Goal: Task Accomplishment & Management: Manage account settings

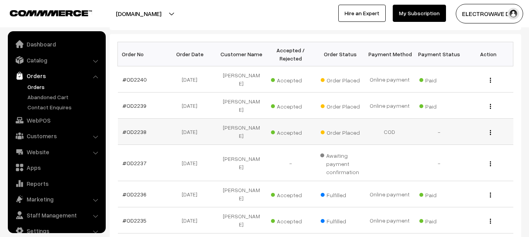
scroll to position [13, 0]
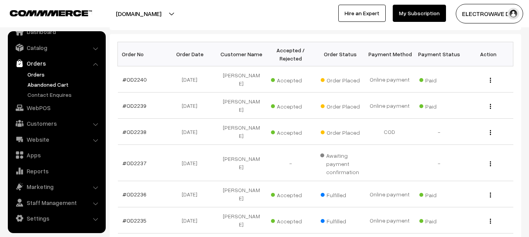
click at [55, 86] on link "Abandoned Cart" at bounding box center [63, 85] width 77 height 8
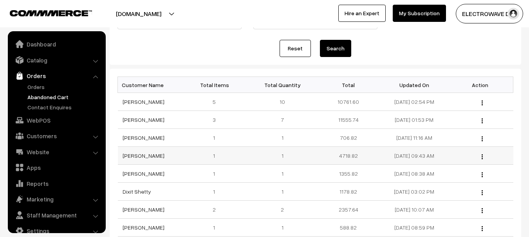
scroll to position [13, 0]
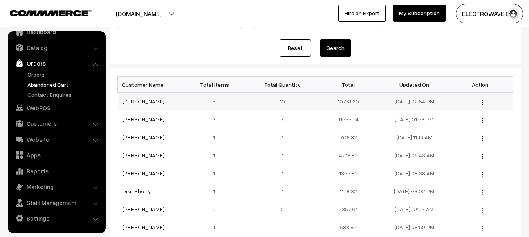
click at [142, 101] on link "[PERSON_NAME]" at bounding box center [143, 101] width 42 height 7
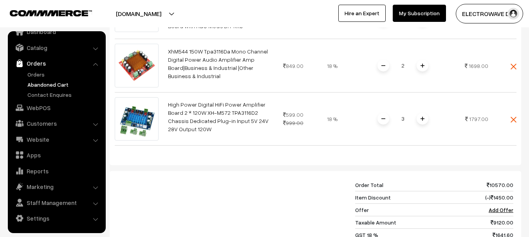
scroll to position [391, 0]
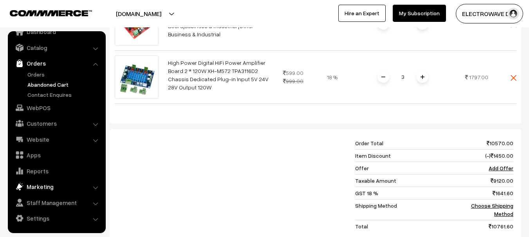
click at [49, 186] on link "Marketing" at bounding box center [56, 187] width 93 height 14
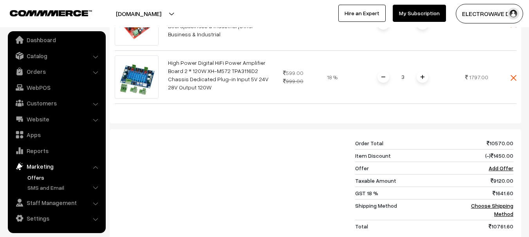
click at [36, 177] on link "Offers" at bounding box center [63, 178] width 77 height 8
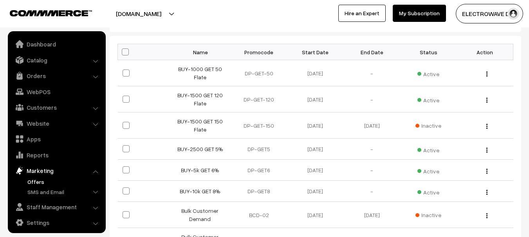
scroll to position [4, 0]
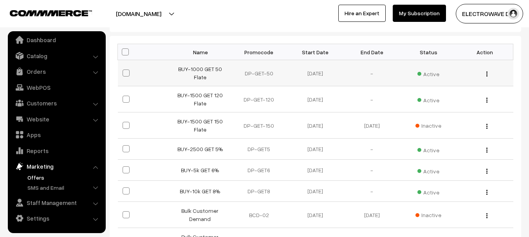
drag, startPoint x: 170, startPoint y: 71, endPoint x: 328, endPoint y: 75, distance: 157.7
click at [328, 75] on tr "BUY-1000 GET 50 Flate DP-GET-50 27-06-2025 - Active Edit" at bounding box center [315, 73] width 395 height 26
click at [272, 91] on td "DP-GET-120" at bounding box center [258, 99] width 56 height 26
copy tr "BUY-10k GET 8% DP-GET8 27-05-2025"
copy tr "BUY-10k GET 8% DP-GET8"
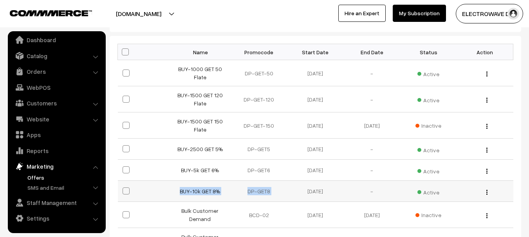
drag, startPoint x: 173, startPoint y: 192, endPoint x: 298, endPoint y: 196, distance: 124.5
click at [298, 196] on tr "BUY-10k GET 8% DP-GET8 27-05-2025 - Active Edit" at bounding box center [315, 191] width 395 height 21
click at [45, 72] on link "Orders" at bounding box center [56, 72] width 93 height 14
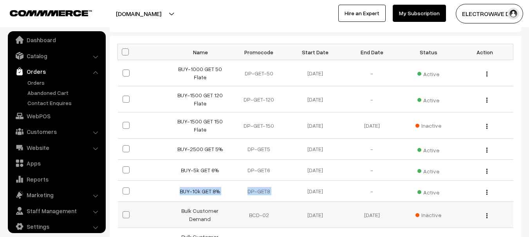
copy tr "BUY-10k GET 8% DP-GET8"
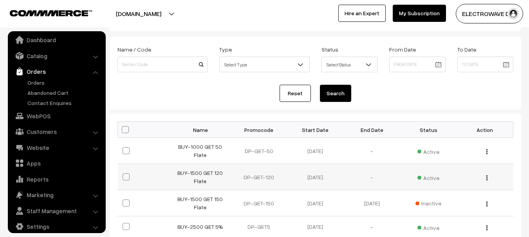
scroll to position [39, 0]
click at [259, 125] on th "Promocode" at bounding box center [258, 130] width 56 height 16
copy th "Promocode"
click at [49, 59] on link "Catalog" at bounding box center [56, 56] width 93 height 14
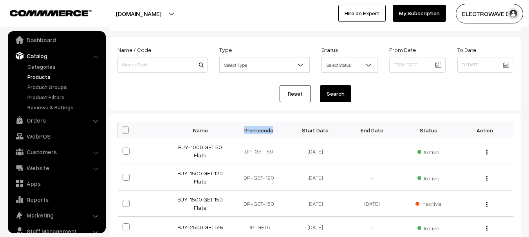
click at [45, 76] on link "Products" at bounding box center [63, 77] width 77 height 8
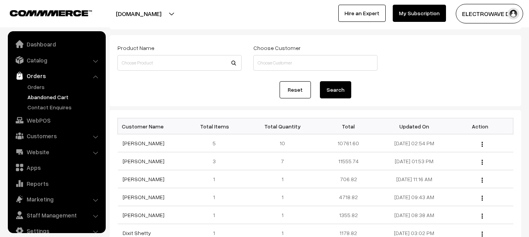
scroll to position [13, 0]
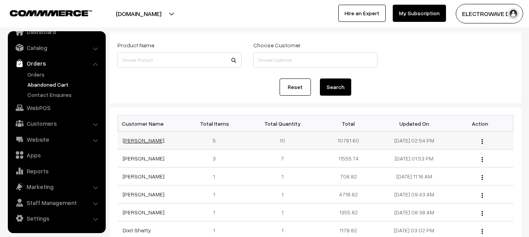
click at [155, 139] on link "[PERSON_NAME]" at bounding box center [143, 140] width 42 height 7
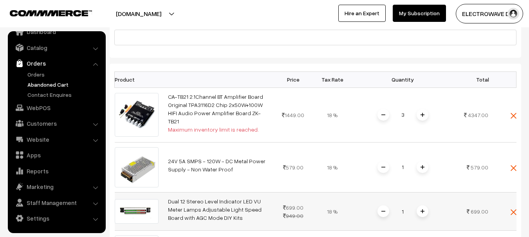
scroll to position [156, 0]
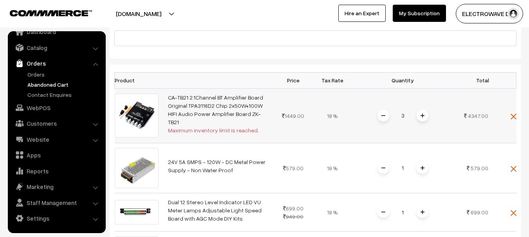
click at [419, 110] on span at bounding box center [422, 116] width 12 height 12
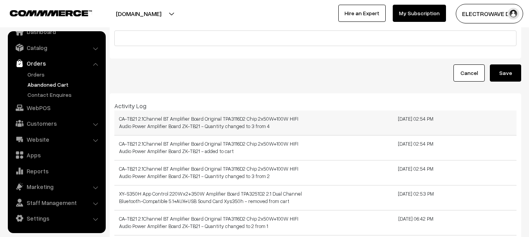
scroll to position [0, 0]
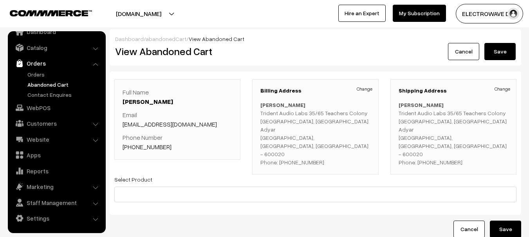
click at [42, 81] on link "Abandoned Cart" at bounding box center [63, 85] width 77 height 8
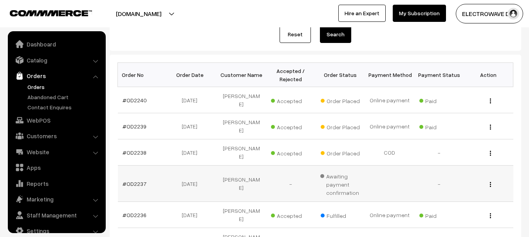
scroll to position [117, 0]
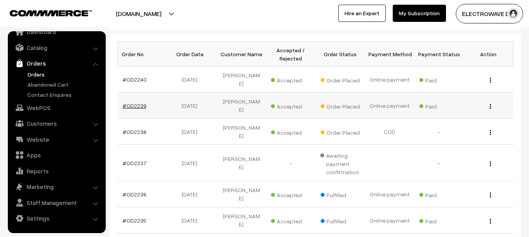
click at [136, 103] on link "#OD2239" at bounding box center [134, 106] width 24 height 7
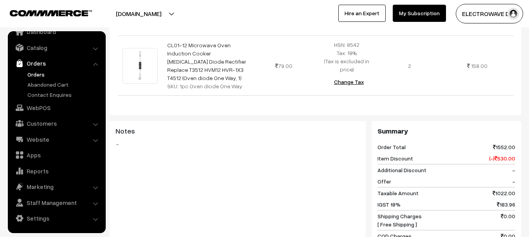
scroll to position [587, 0]
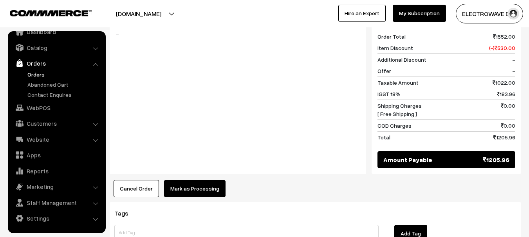
click at [198, 180] on button "Mark as Processing" at bounding box center [194, 188] width 61 height 17
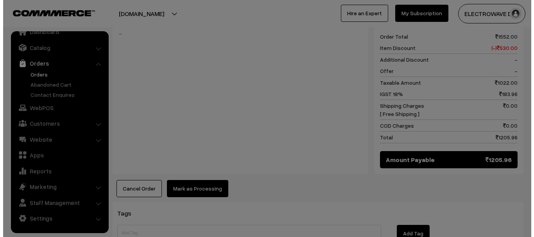
scroll to position [621, 0]
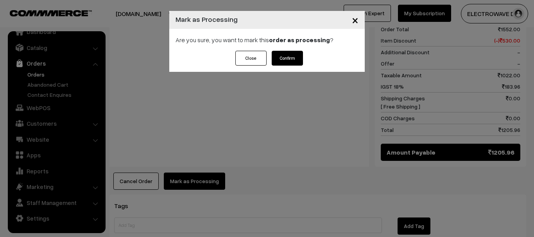
click at [278, 63] on button "Confirm" at bounding box center [287, 58] width 31 height 15
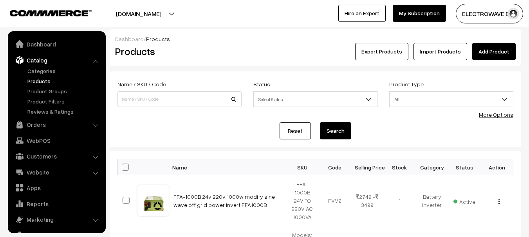
scroll to position [22, 0]
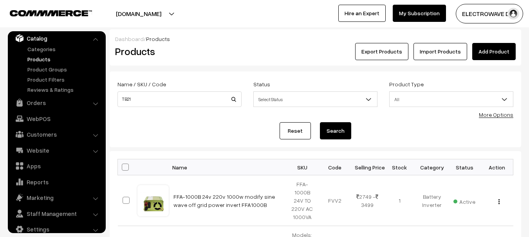
type input "TB21"
click at [320, 122] on button "Search" at bounding box center [335, 130] width 31 height 17
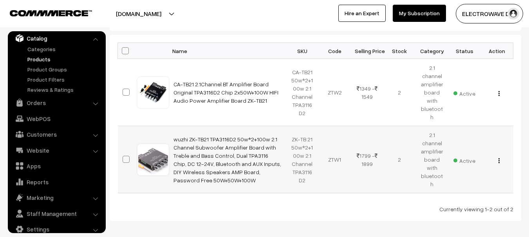
scroll to position [117, 0]
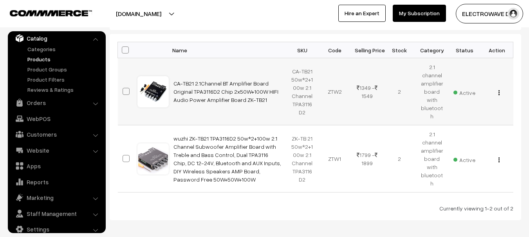
click at [500, 88] on div "View Edit Delete" at bounding box center [496, 92] width 23 height 8
click at [498, 90] on img "button" at bounding box center [498, 92] width 1 height 5
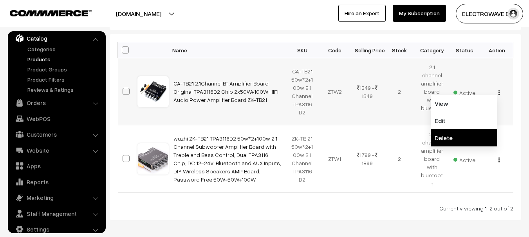
click at [466, 130] on link "Delete" at bounding box center [463, 138] width 67 height 17
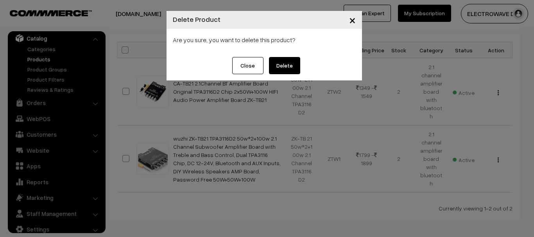
click at [254, 68] on button "Close" at bounding box center [247, 65] width 31 height 17
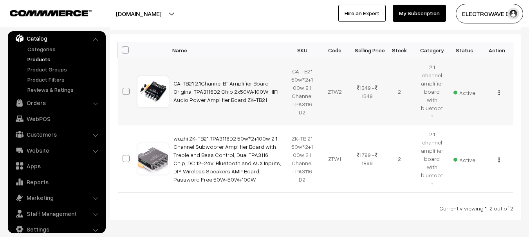
click at [500, 89] on div "View Edit Delete" at bounding box center [496, 92] width 23 height 8
click at [496, 90] on div "View Edit Delete" at bounding box center [496, 92] width 23 height 8
click at [498, 90] on img "button" at bounding box center [498, 92] width 1 height 5
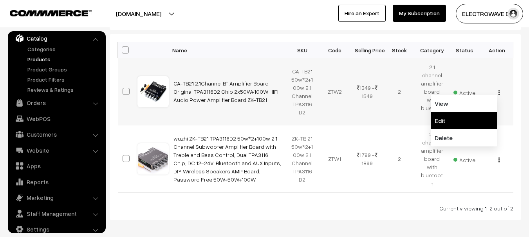
click at [458, 112] on link "Edit" at bounding box center [463, 120] width 67 height 17
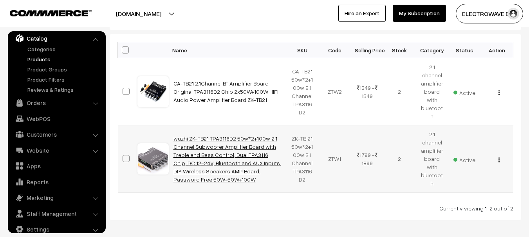
scroll to position [130, 0]
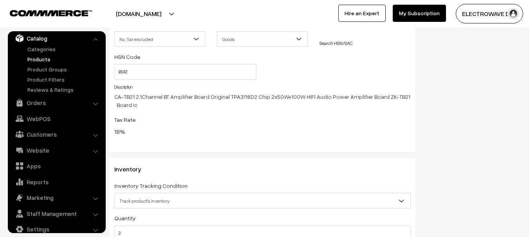
scroll to position [1043, 0]
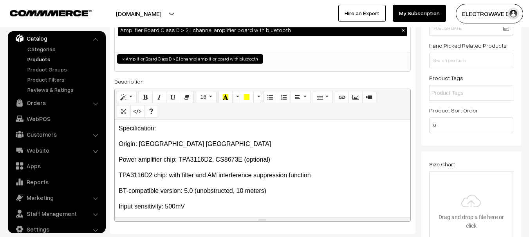
scroll to position [0, 0]
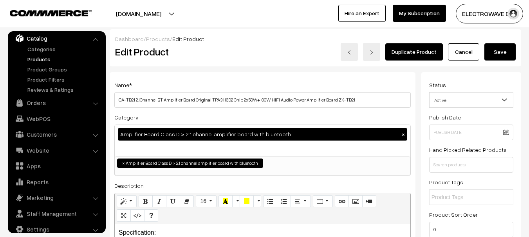
type input "10"
click at [495, 55] on button "Save" at bounding box center [499, 51] width 31 height 17
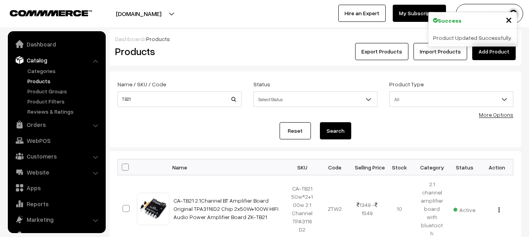
scroll to position [22, 0]
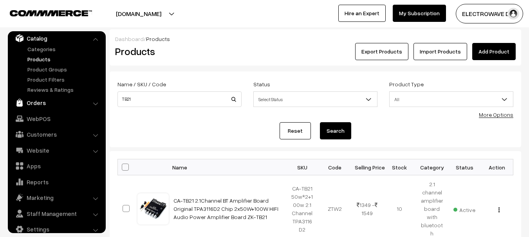
click at [39, 99] on link "Orders" at bounding box center [56, 103] width 93 height 14
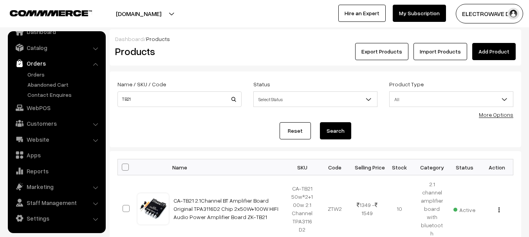
scroll to position [13, 0]
click at [39, 86] on link "Abandoned Cart" at bounding box center [63, 85] width 77 height 8
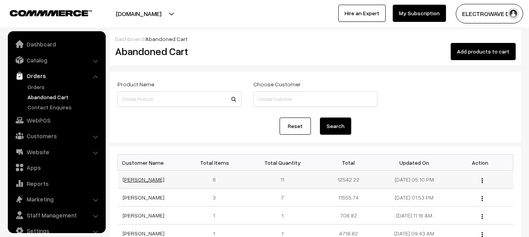
scroll to position [13, 0]
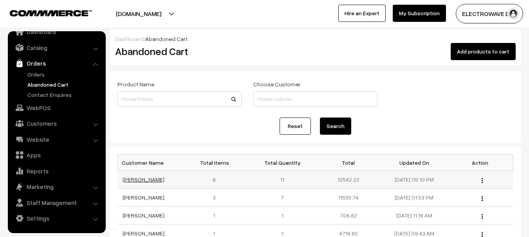
click at [128, 176] on link "[PERSON_NAME]" at bounding box center [143, 179] width 42 height 7
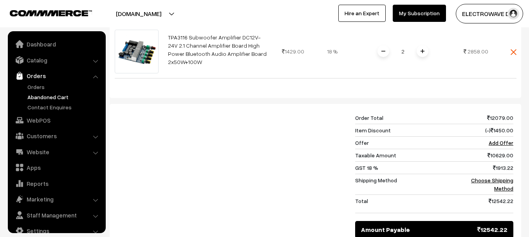
scroll to position [13, 0]
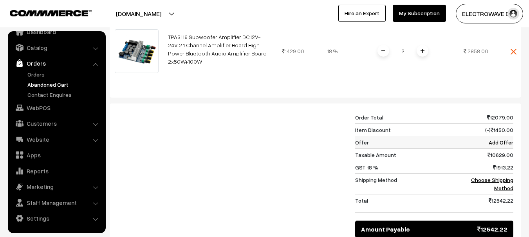
click at [505, 139] on link "Add Offer" at bounding box center [500, 142] width 25 height 7
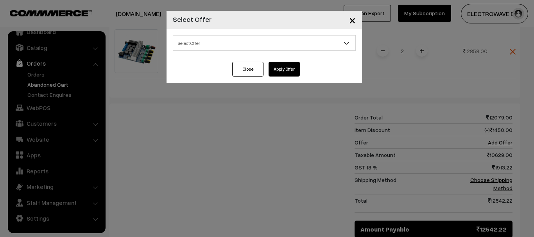
click at [237, 46] on span "Select Offer" at bounding box center [264, 43] width 182 height 14
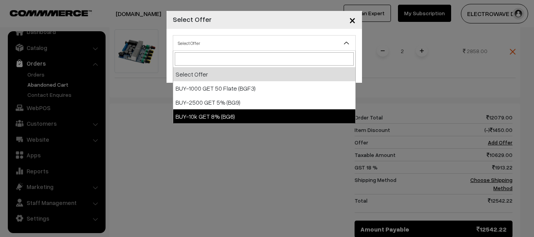
select select "9"
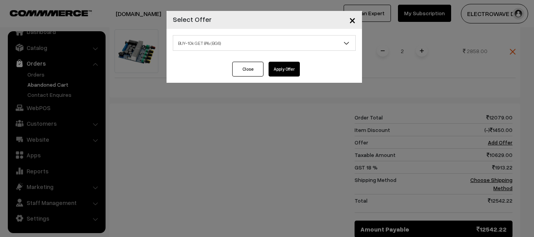
click at [286, 67] on button "Apply Offer" at bounding box center [284, 69] width 31 height 15
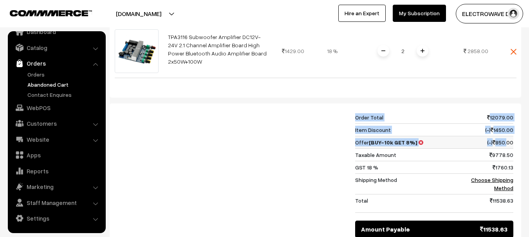
drag, startPoint x: 352, startPoint y: 115, endPoint x: 505, endPoint y: 128, distance: 153.1
click at [505, 128] on div "Order Total 12079.00 Item Discount (-) 1450.00 Offer [BUY-10k GET 8%] (-) 850.0…" at bounding box center [434, 175] width 170 height 127
click at [499, 136] on td "(-) 850.00" at bounding box center [487, 142] width 50 height 13
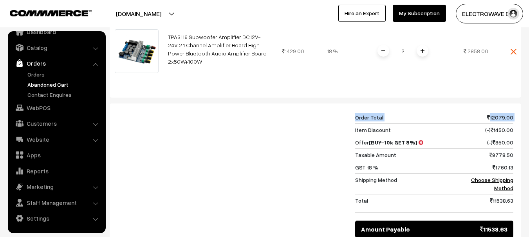
copy table "Order Total 12079.00"
copy tbody "Item Discount (-) 1450.00 Offer [BUY-10k GET 8%] (-) 850.00"
drag, startPoint x: 355, startPoint y: 115, endPoint x: 512, endPoint y: 125, distance: 156.8
click at [512, 125] on tbody "Order Total 12079.00 Item Discount (-) 1450.00 Offer [BUY-10k GET 8%] (-) 850.0…" at bounding box center [434, 163] width 158 height 102
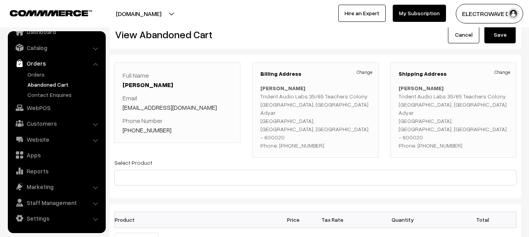
scroll to position [0, 0]
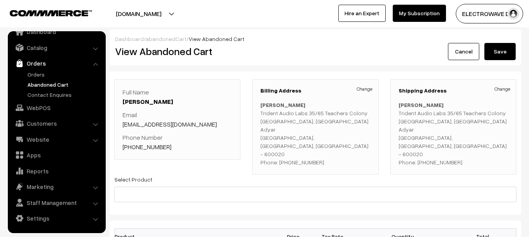
click at [40, 85] on link "Abandoned Cart" at bounding box center [63, 85] width 77 height 8
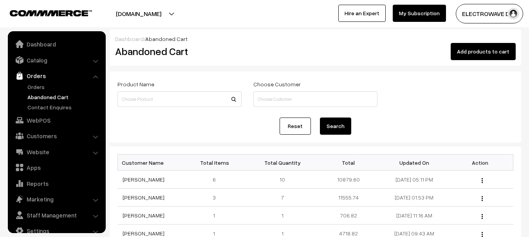
scroll to position [13, 0]
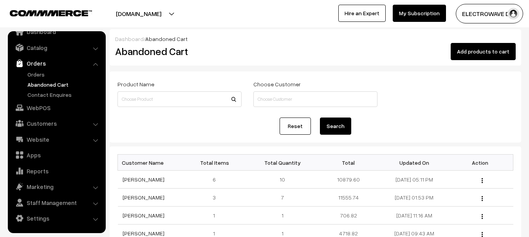
click at [143, 197] on link "[PERSON_NAME]" at bounding box center [143, 197] width 42 height 7
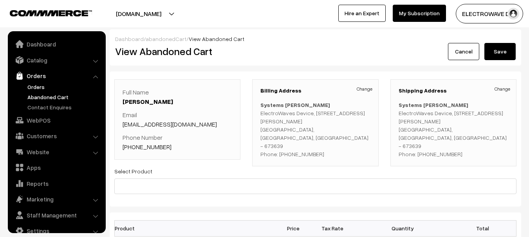
scroll to position [13, 0]
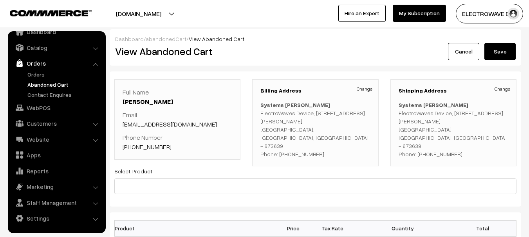
click at [35, 83] on link "Abandoned Cart" at bounding box center [63, 85] width 77 height 8
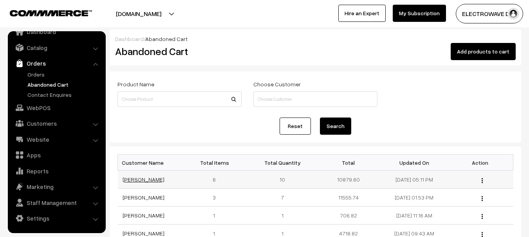
click at [128, 180] on link "[PERSON_NAME]" at bounding box center [143, 179] width 42 height 7
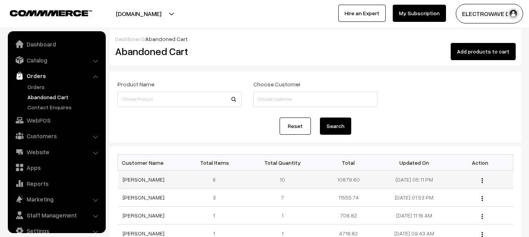
scroll to position [13, 0]
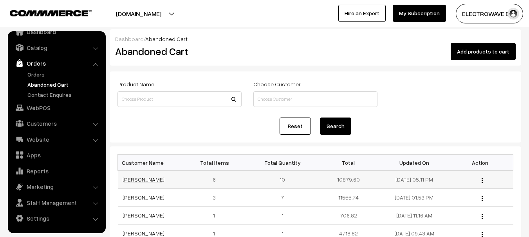
click at [126, 181] on link "Roshan Thomas" at bounding box center [143, 179] width 42 height 7
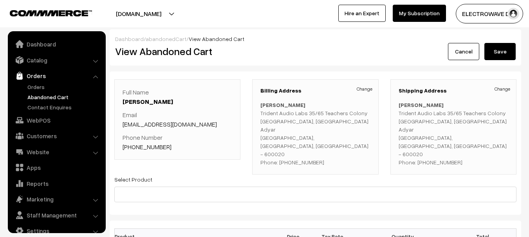
scroll to position [13, 0]
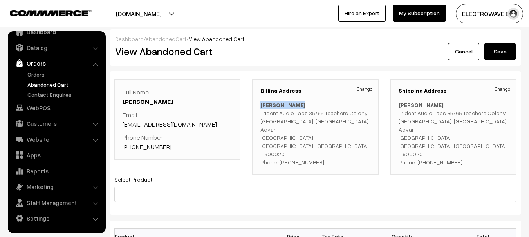
drag, startPoint x: 262, startPoint y: 106, endPoint x: 326, endPoint y: 78, distance: 70.1
click at [326, 82] on div "Billing Address Change Roshan Thomas Trident Audio Labs 35/65 Teachers Colony A…" at bounding box center [315, 126] width 126 height 95
click at [34, 72] on link "Orders" at bounding box center [63, 74] width 77 height 8
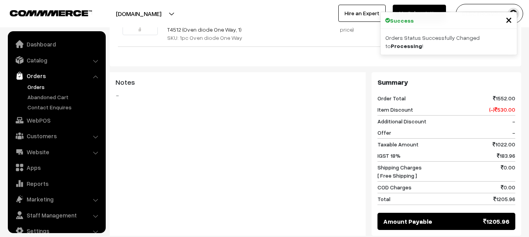
scroll to position [13, 0]
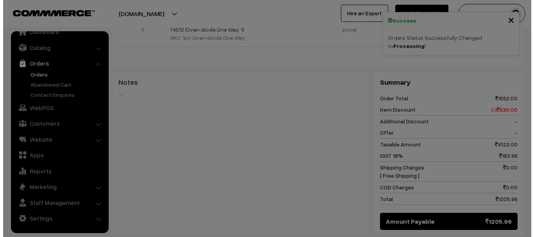
scroll to position [550, 0]
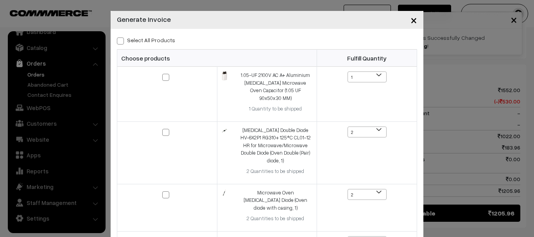
click at [119, 40] on span at bounding box center [120, 41] width 7 height 7
click at [119, 40] on input "Select All Products" at bounding box center [119, 39] width 5 height 5
checkbox input "true"
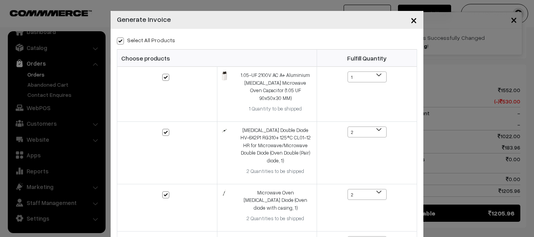
checkbox input "true"
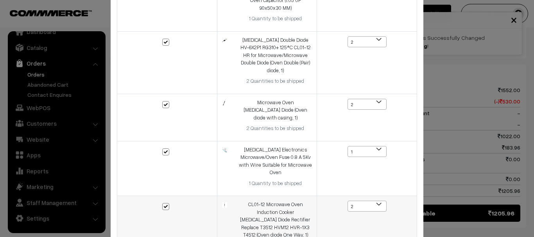
scroll to position [148, 0]
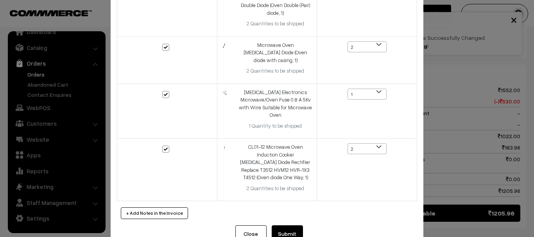
click at [296, 226] on button "Submit" at bounding box center [287, 234] width 31 height 17
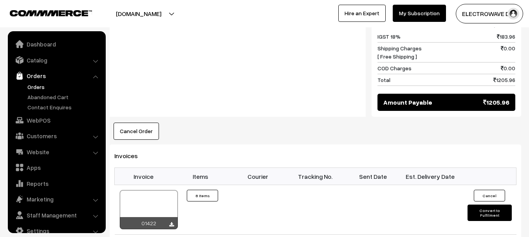
scroll to position [13, 0]
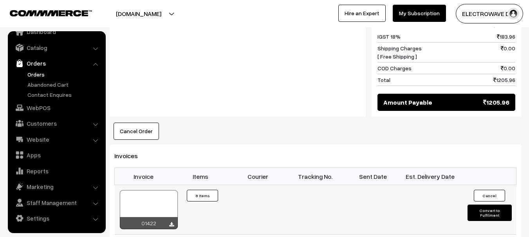
click at [156, 191] on div at bounding box center [149, 210] width 58 height 39
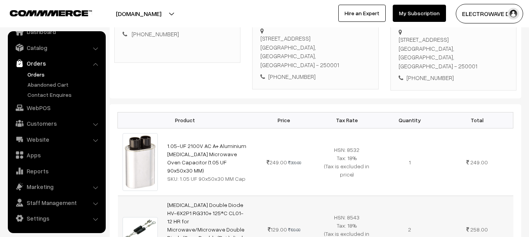
scroll to position [80, 0]
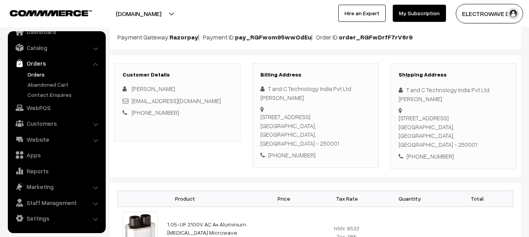
click at [493, 122] on div "[STREET_ADDRESS]" at bounding box center [453, 131] width 110 height 35
copy div "250001"
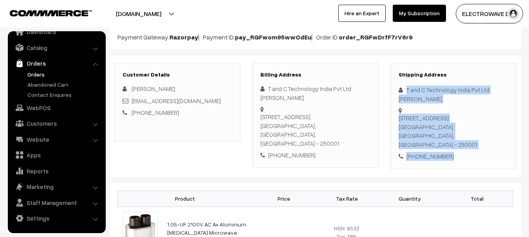
drag, startPoint x: 402, startPoint y: 81, endPoint x: 436, endPoint y: 126, distance: 55.6
click at [456, 135] on div "Shipping Address T and C Technology India Pvt Ltd [PERSON_NAME] [STREET_ADDRESS…" at bounding box center [453, 116] width 126 height 106
copy div "T and C Technology India Pvt Ltd [PERSON_NAME] [STREET_ADDRESS] - 250001 [PHONE…"
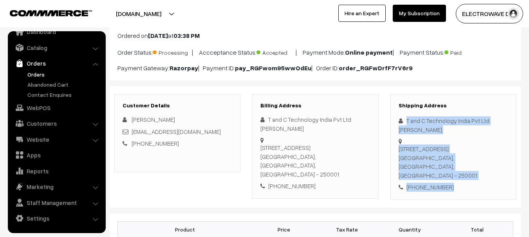
scroll to position [0, 0]
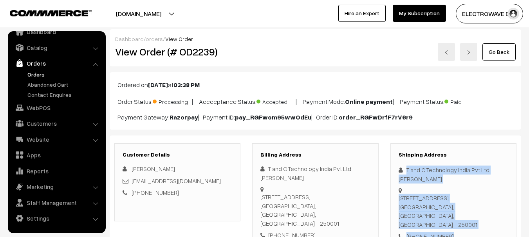
click at [446, 58] on link at bounding box center [445, 52] width 17 height 18
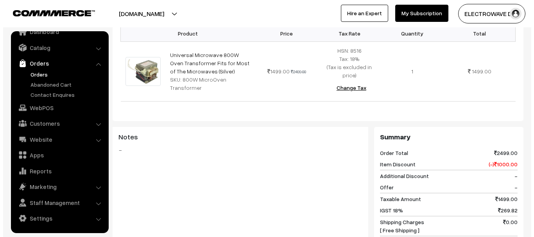
scroll to position [409, 0]
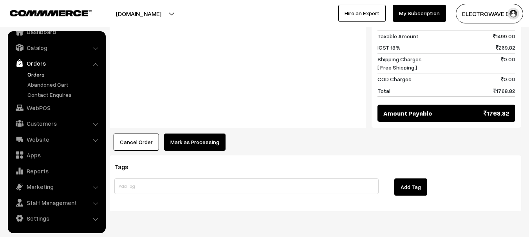
click at [206, 134] on button "Mark as Processing" at bounding box center [194, 142] width 61 height 17
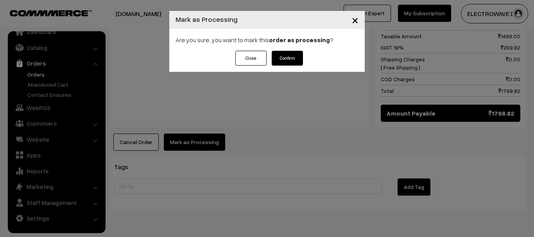
click at [293, 54] on button "Confirm" at bounding box center [287, 58] width 31 height 15
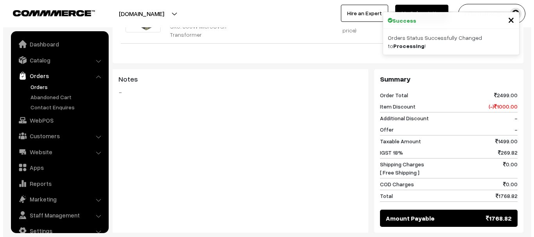
scroll to position [313, 0]
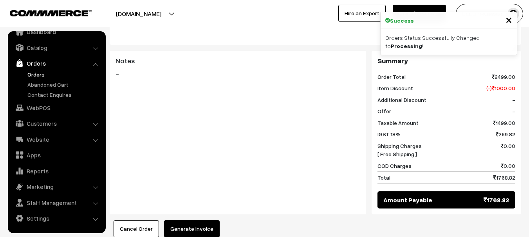
click at [192, 221] on button "Generate Invoice" at bounding box center [192, 229] width 56 height 17
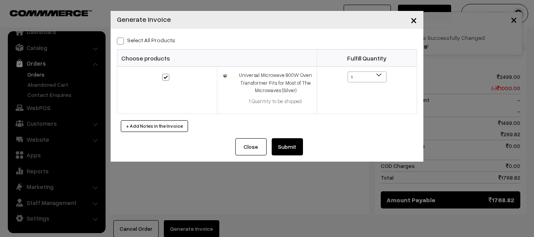
click at [296, 140] on button "Submit" at bounding box center [287, 147] width 31 height 17
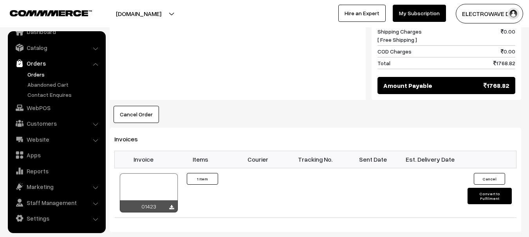
scroll to position [469, 0]
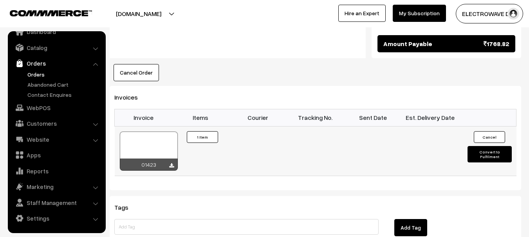
click at [142, 132] on div at bounding box center [149, 151] width 58 height 39
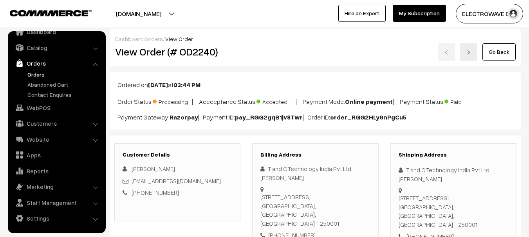
scroll to position [39, 0]
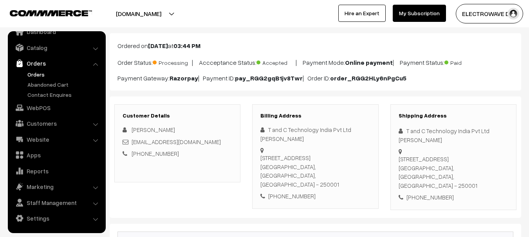
click at [489, 163] on div "17 Mission Compound, Gurdwara Road Meerut, Uttar Pradesh, India - 250001" at bounding box center [453, 172] width 110 height 35
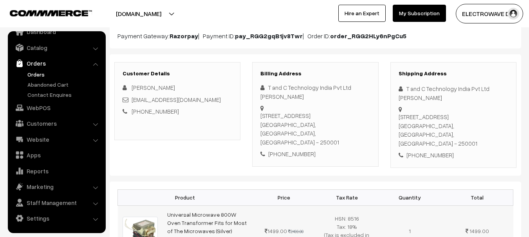
scroll to position [117, 0]
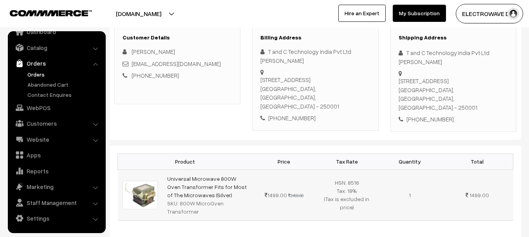
copy div "250001"
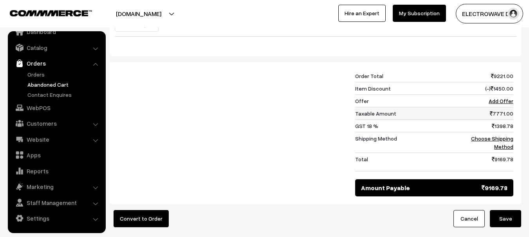
scroll to position [469, 0]
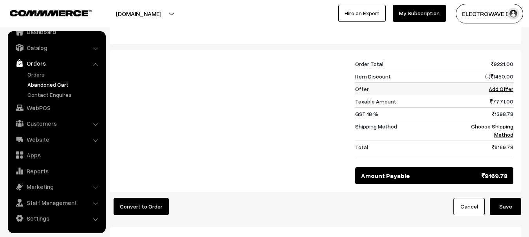
click at [496, 86] on link "Add Offer" at bounding box center [500, 89] width 25 height 7
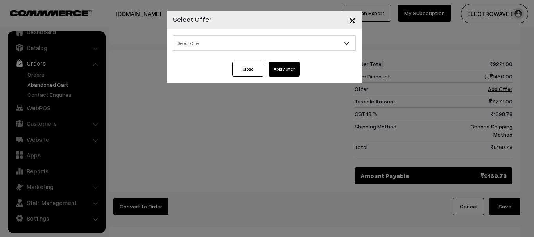
click at [271, 49] on span "Select Offer" at bounding box center [264, 43] width 182 height 14
click at [349, 22] on span "×" at bounding box center [352, 20] width 7 height 14
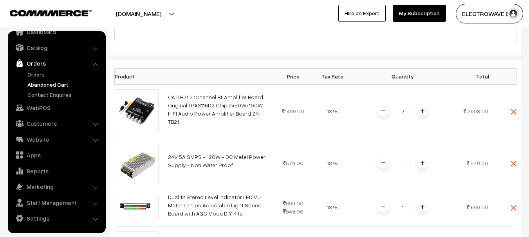
scroll to position [156, 0]
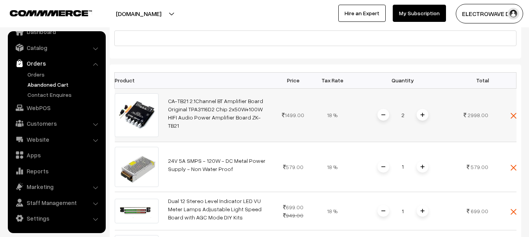
click at [424, 109] on span at bounding box center [422, 115] width 12 height 12
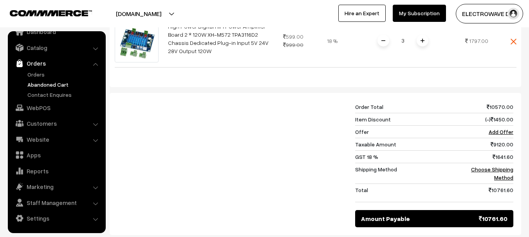
scroll to position [352, 0]
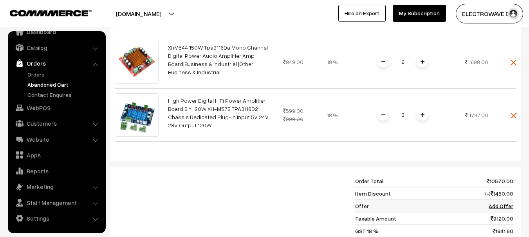
click at [495, 200] on td "Add Offer" at bounding box center [487, 206] width 50 height 13
click at [496, 203] on link "Add Offer" at bounding box center [500, 206] width 25 height 7
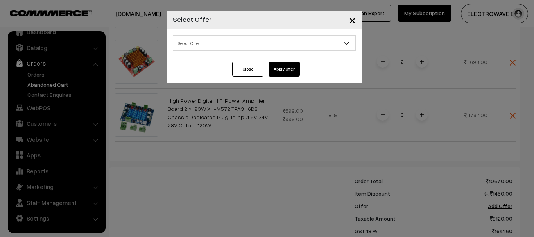
click at [237, 47] on span "Select Offer" at bounding box center [264, 43] width 182 height 14
click at [351, 21] on span "×" at bounding box center [352, 20] width 7 height 14
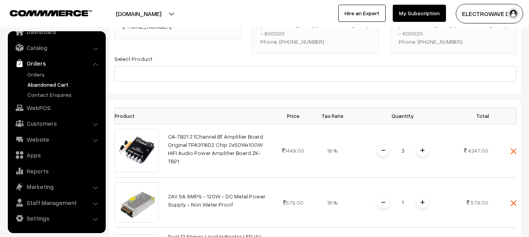
scroll to position [117, 0]
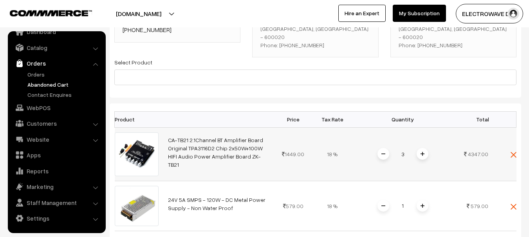
click at [421, 152] on img at bounding box center [422, 154] width 4 height 4
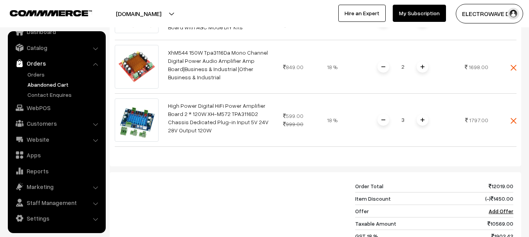
scroll to position [391, 0]
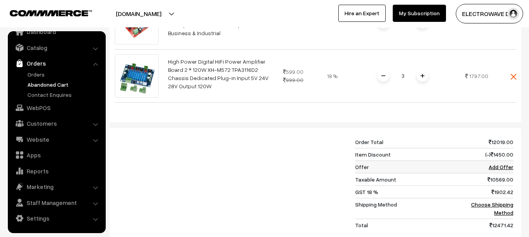
click at [495, 164] on link "Add Offer" at bounding box center [500, 167] width 25 height 7
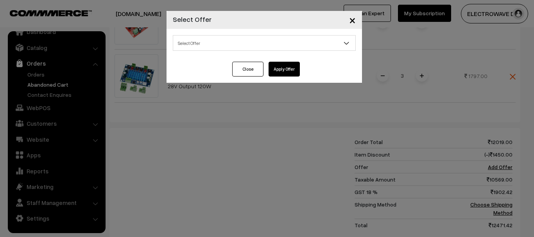
click at [218, 42] on span "Select Offer" at bounding box center [264, 43] width 182 height 14
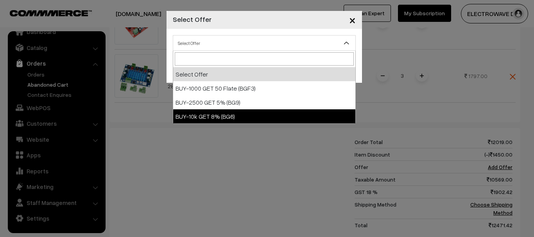
select select "9"
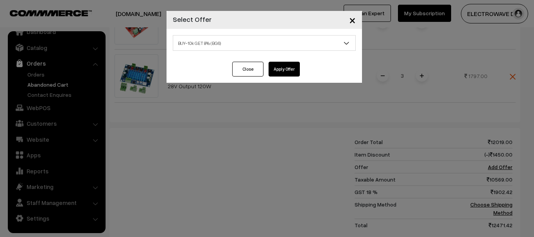
click at [291, 68] on button "Apply Offer" at bounding box center [284, 69] width 31 height 15
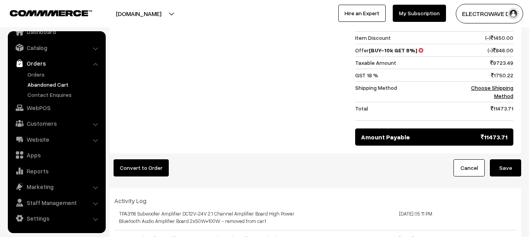
scroll to position [509, 0]
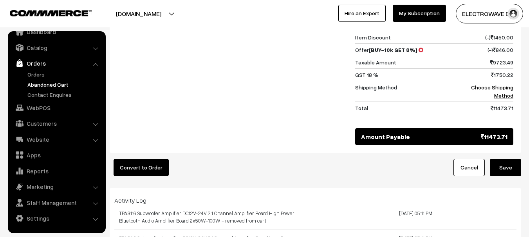
click at [505, 159] on button "Save" at bounding box center [504, 167] width 31 height 17
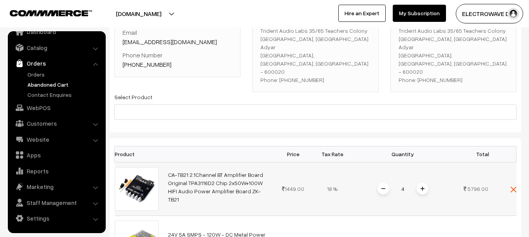
scroll to position [78, 0]
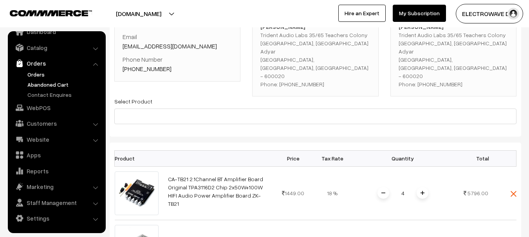
click at [31, 75] on link "Orders" at bounding box center [63, 74] width 77 height 8
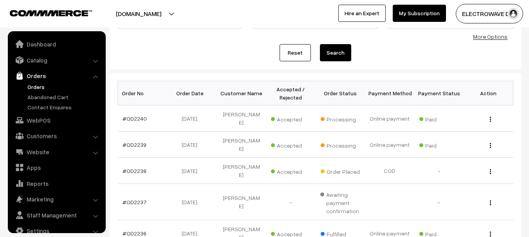
scroll to position [13, 0]
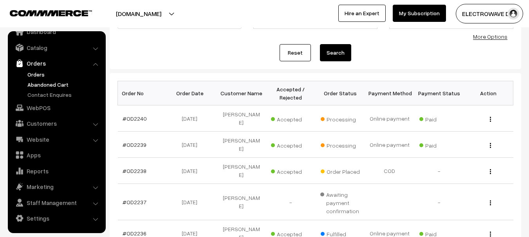
click at [50, 85] on link "Abandoned Cart" at bounding box center [63, 85] width 77 height 8
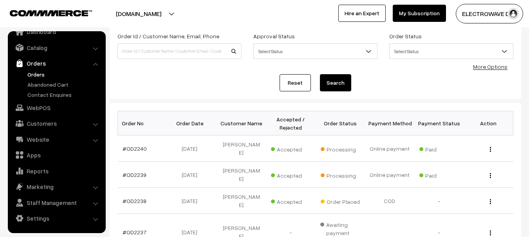
scroll to position [117, 0]
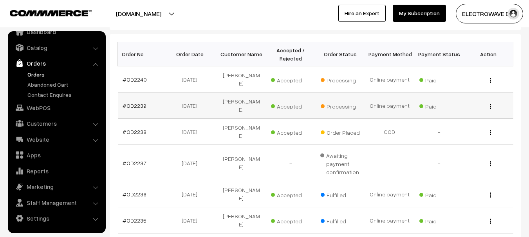
click at [132, 100] on td "#OD2239" at bounding box center [142, 106] width 49 height 26
click at [131, 103] on link "#OD2239" at bounding box center [134, 106] width 24 height 7
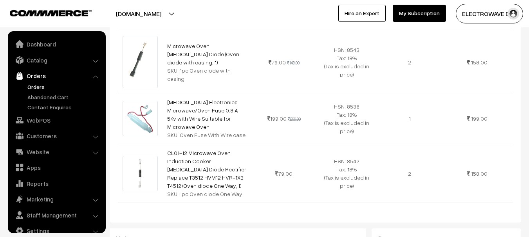
click at [43, 86] on link "Orders" at bounding box center [63, 87] width 77 height 8
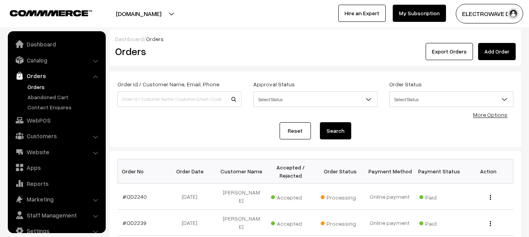
scroll to position [78, 0]
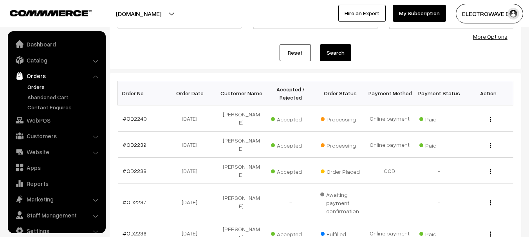
click at [138, 168] on link "#OD2238" at bounding box center [134, 171] width 24 height 7
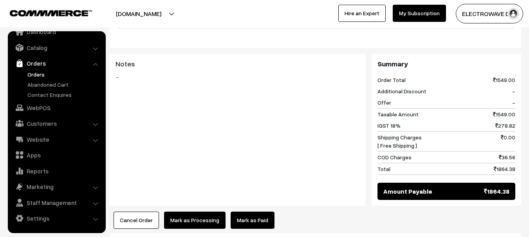
scroll to position [274, 0]
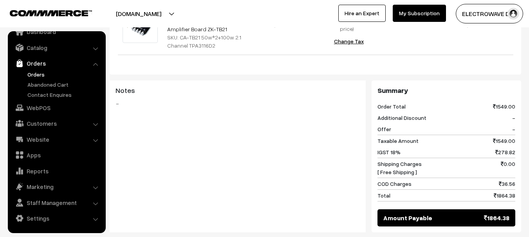
click at [34, 77] on link "Orders" at bounding box center [63, 74] width 77 height 8
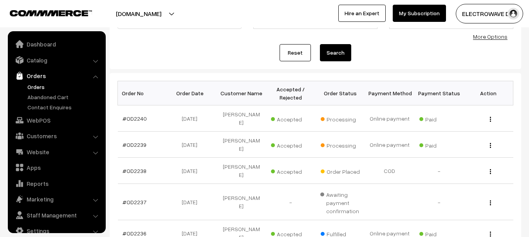
scroll to position [13, 0]
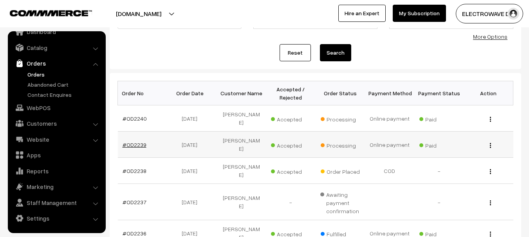
click at [133, 142] on link "#OD2239" at bounding box center [134, 145] width 24 height 7
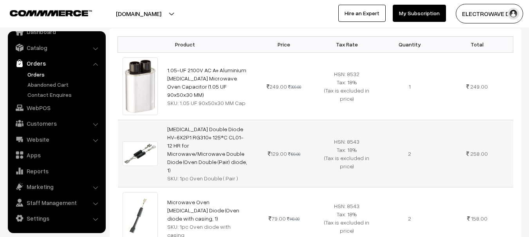
scroll to position [156, 0]
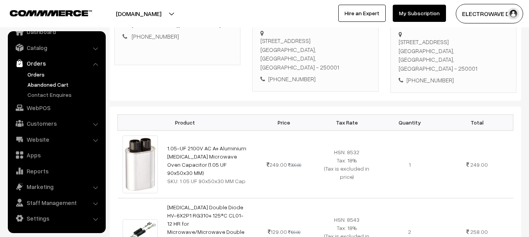
click at [48, 86] on link "Abandoned Cart" at bounding box center [63, 85] width 77 height 8
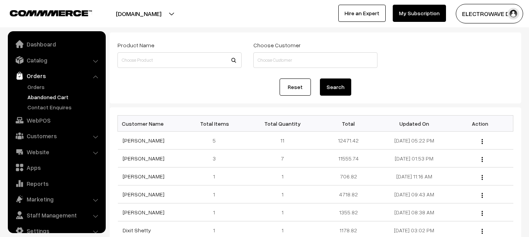
scroll to position [13, 0]
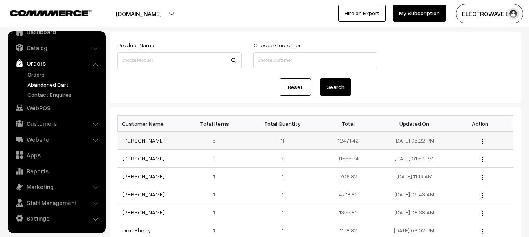
click at [133, 142] on link "[PERSON_NAME]" at bounding box center [143, 140] width 42 height 7
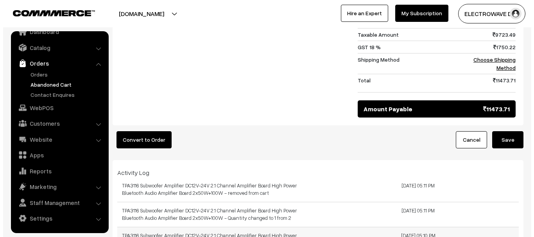
scroll to position [587, 0]
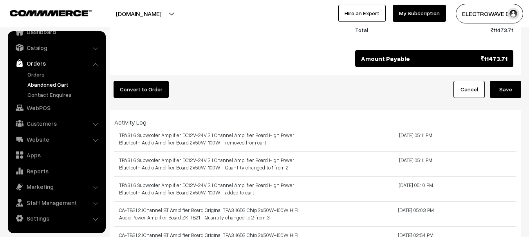
drag, startPoint x: 114, startPoint y: 88, endPoint x: 185, endPoint y: 88, distance: 70.4
drag, startPoint x: 182, startPoint y: 72, endPoint x: 112, endPoint y: 72, distance: 70.0
click at [112, 81] on div "Convert to Order" at bounding box center [210, 89] width 212 height 17
drag, startPoint x: 120, startPoint y: 74, endPoint x: 201, endPoint y: 132, distance: 100.0
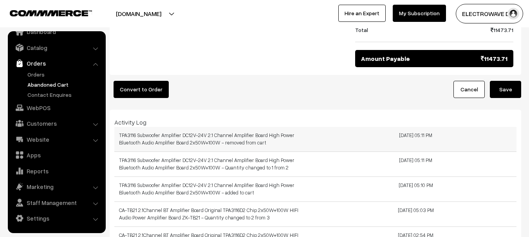
click at [153, 81] on button "Convert to Order" at bounding box center [140, 89] width 55 height 17
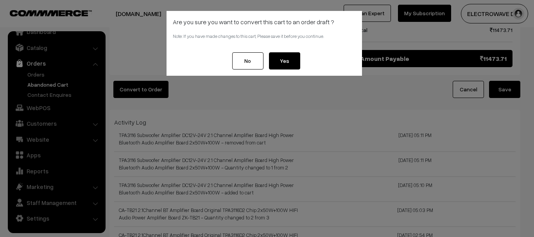
click at [283, 58] on button "Yes" at bounding box center [284, 60] width 31 height 17
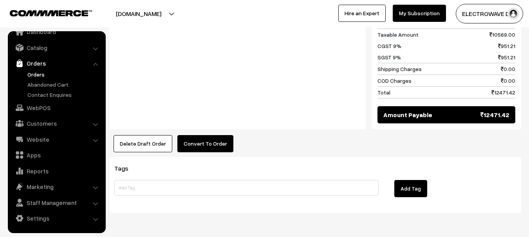
scroll to position [591, 0]
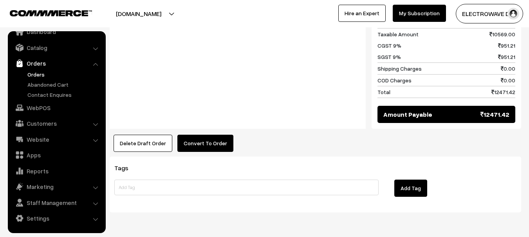
click at [198, 135] on button "Convert To Order" at bounding box center [205, 143] width 56 height 17
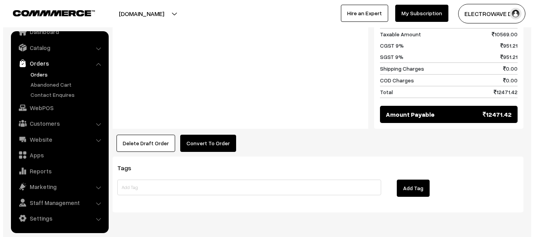
scroll to position [592, 0]
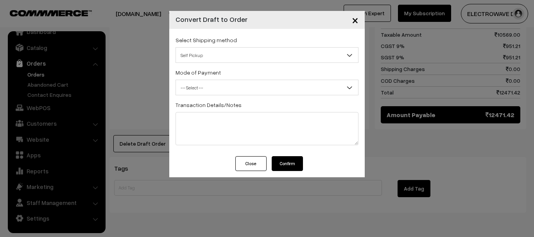
click at [234, 60] on span "Self Pickup" at bounding box center [267, 56] width 182 height 14
select select "FS1"
click at [212, 91] on span "-- Select --" at bounding box center [267, 88] width 182 height 14
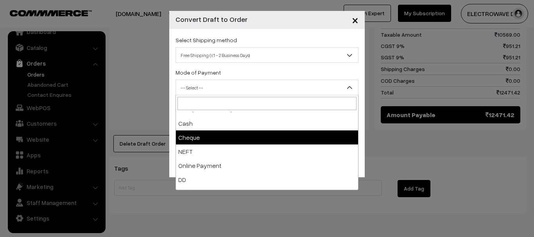
scroll to position [34, 0]
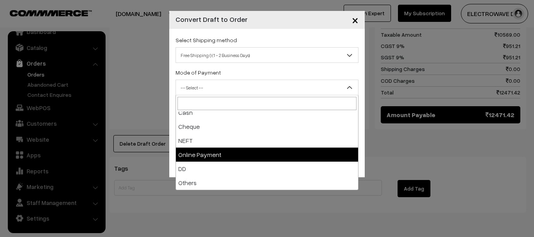
select select "5"
checkbox input "true"
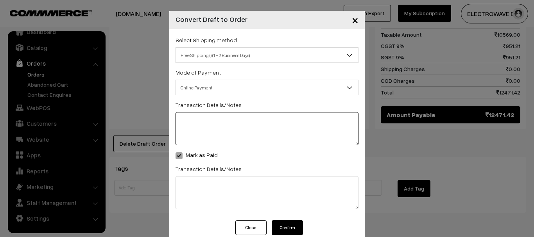
click at [215, 127] on textarea at bounding box center [267, 128] width 183 height 33
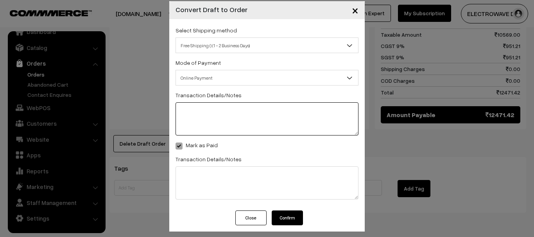
scroll to position [15, 0]
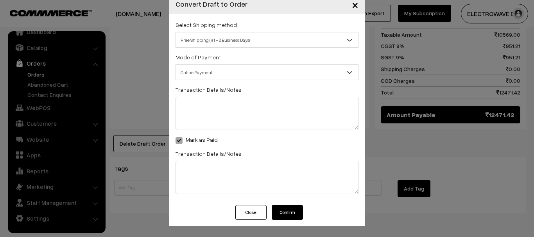
click at [176, 140] on span at bounding box center [179, 140] width 7 height 7
click at [215, 70] on span "Online Payment" at bounding box center [267, 73] width 182 height 14
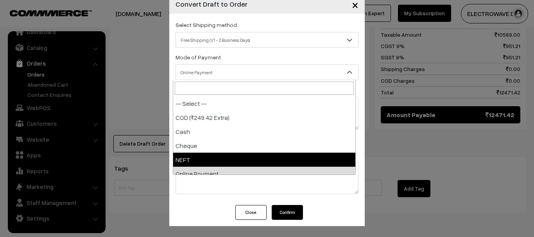
click at [246, 211] on button "Close" at bounding box center [251, 212] width 31 height 15
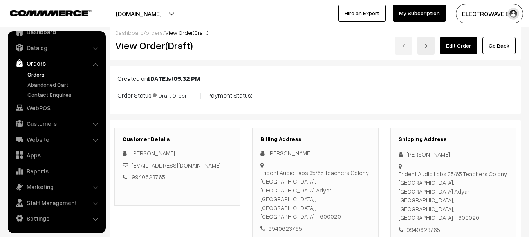
scroll to position [0, 0]
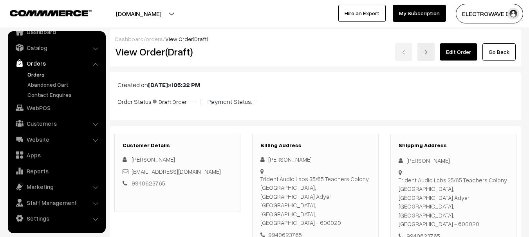
click at [179, 49] on h2 "View Order(Draft)" at bounding box center [178, 52] width 126 height 12
copy h2 "Draft"
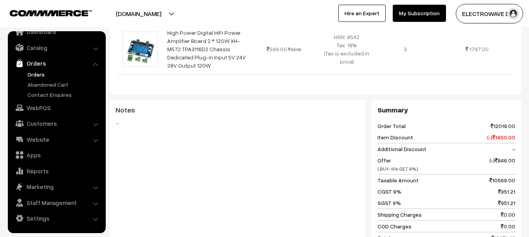
scroll to position [548, 0]
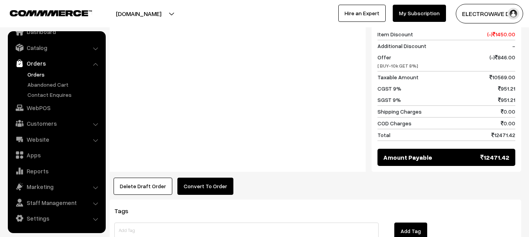
click at [30, 75] on link "Orders" at bounding box center [63, 74] width 77 height 8
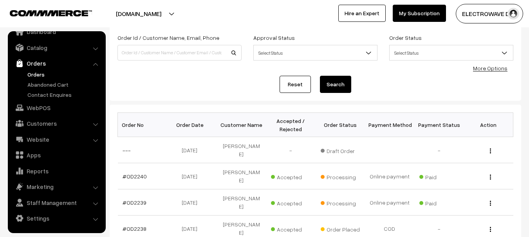
scroll to position [39, 0]
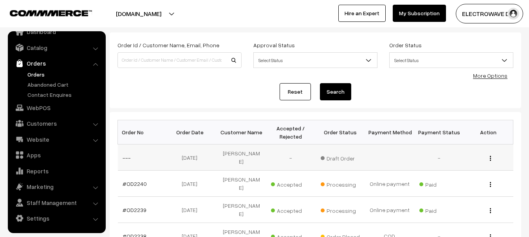
click at [490, 156] on img "button" at bounding box center [489, 158] width 1 height 5
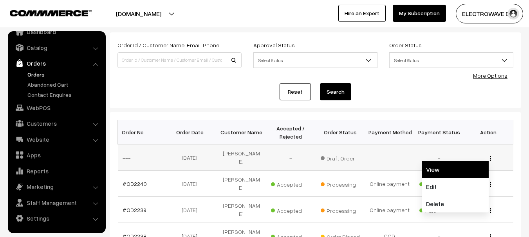
click at [451, 172] on link "View" at bounding box center [455, 169] width 67 height 17
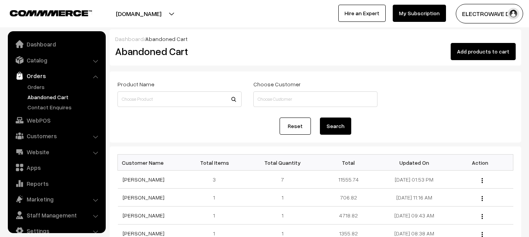
scroll to position [13, 0]
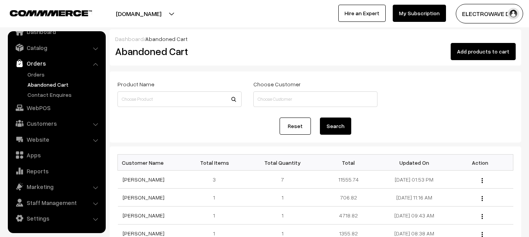
click at [144, 182] on link "[PERSON_NAME]" at bounding box center [143, 179] width 42 height 7
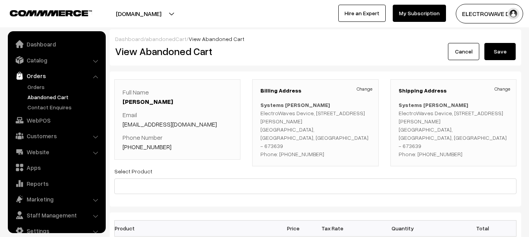
scroll to position [13, 0]
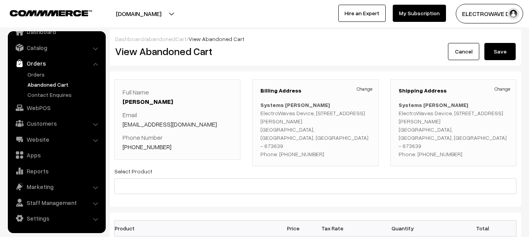
click at [44, 88] on link "Abandoned Cart" at bounding box center [63, 85] width 77 height 8
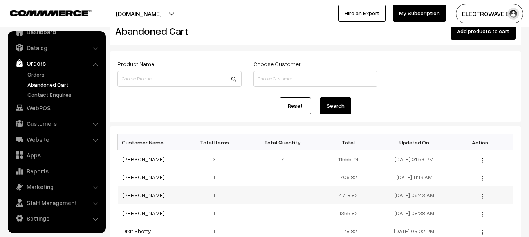
scroll to position [39, 0]
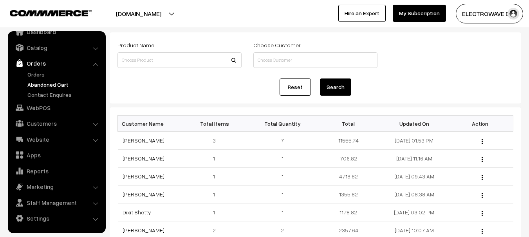
click at [51, 81] on link "Abandoned Cart" at bounding box center [63, 85] width 77 height 8
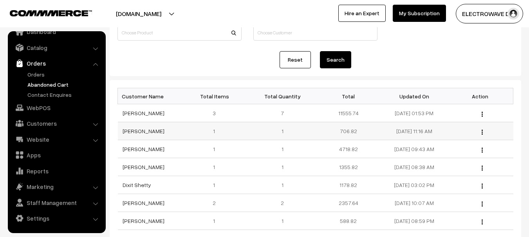
scroll to position [78, 0]
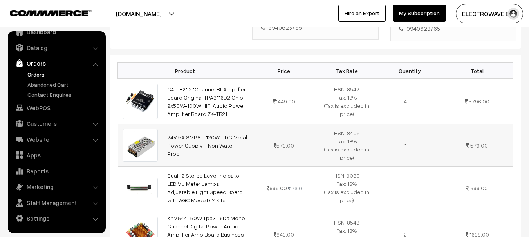
scroll to position [196, 0]
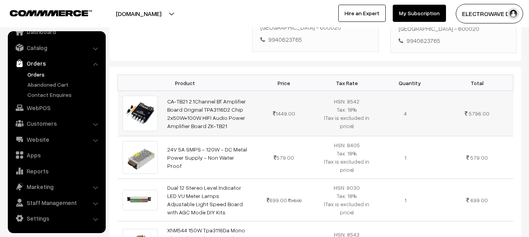
drag, startPoint x: 163, startPoint y: 75, endPoint x: 227, endPoint y: 101, distance: 69.3
click at [227, 101] on td "CA-TB21 2.1Channel BT Amplifier Board Original TPA3116D2 Chip 2x50W+100W HIFI A…" at bounding box center [207, 113] width 90 height 45
copy link "CA-TB21 2.1Channel BT Amplifier Board Original TPA3116D2 Chip 2x50W+100W HIFI A…"
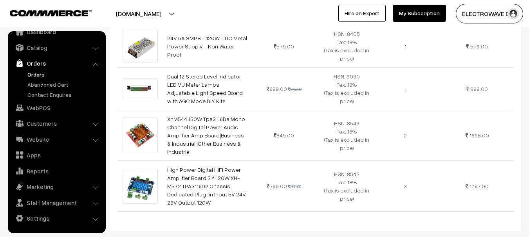
scroll to position [352, 0]
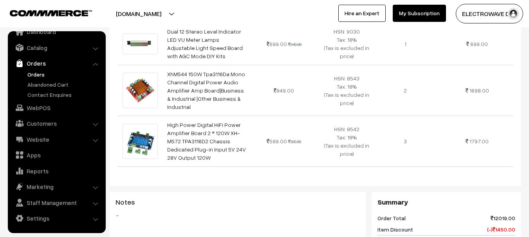
click at [40, 77] on link "Orders" at bounding box center [63, 74] width 77 height 8
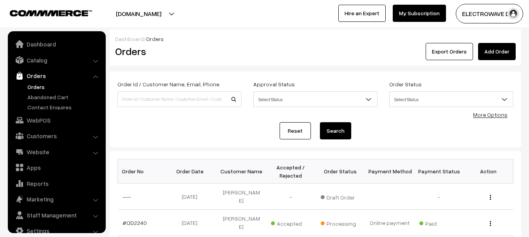
click at [488, 194] on div "View Edit Delete" at bounding box center [488, 197] width 40 height 8
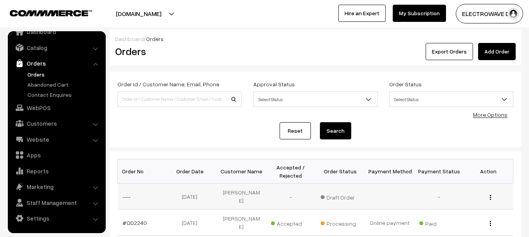
click at [489, 196] on img "button" at bounding box center [489, 197] width 1 height 5
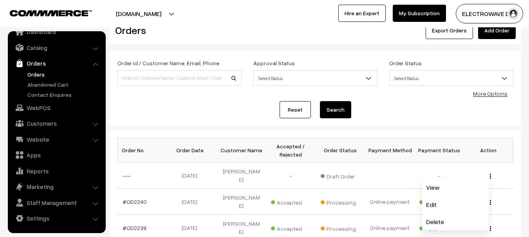
scroll to position [39, 0]
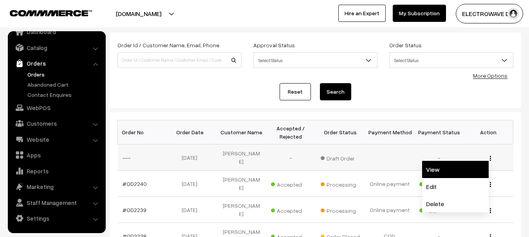
click at [437, 173] on link "View" at bounding box center [455, 169] width 67 height 17
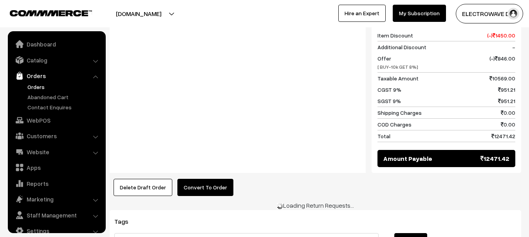
scroll to position [13, 0]
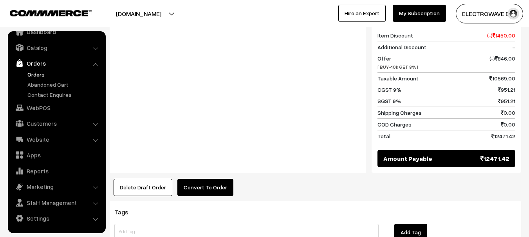
click at [193, 179] on button "Convert To Order" at bounding box center [205, 187] width 56 height 17
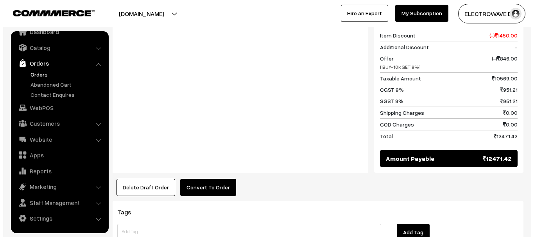
scroll to position [548, 0]
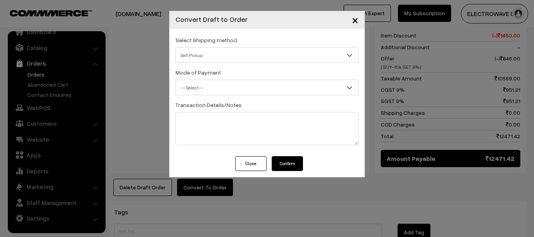
drag, startPoint x: 219, startPoint y: 40, endPoint x: 218, endPoint y: 51, distance: 11.4
click at [219, 41] on label "Select Shipping method" at bounding box center [206, 40] width 61 height 8
click at [218, 51] on span "Self Pickup" at bounding box center [267, 56] width 182 height 14
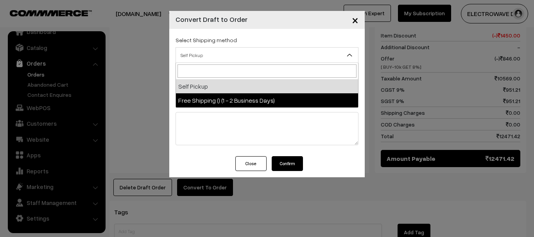
drag, startPoint x: 211, startPoint y: 87, endPoint x: 213, endPoint y: 97, distance: 10.3
select select "FS1"
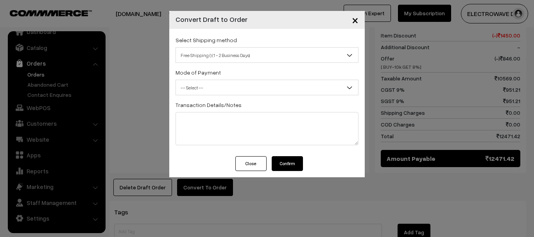
click at [211, 89] on span "-- Select --" at bounding box center [267, 88] width 182 height 14
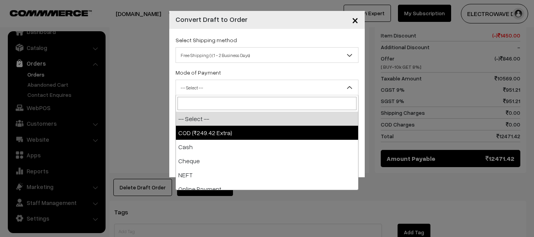
select select "1"
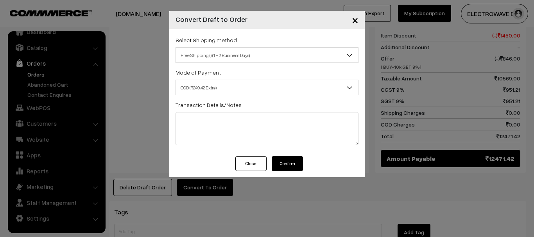
click at [289, 168] on button "Confirm" at bounding box center [287, 163] width 31 height 15
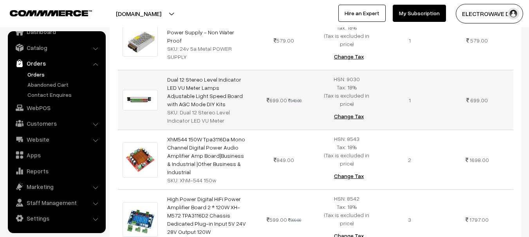
scroll to position [352, 0]
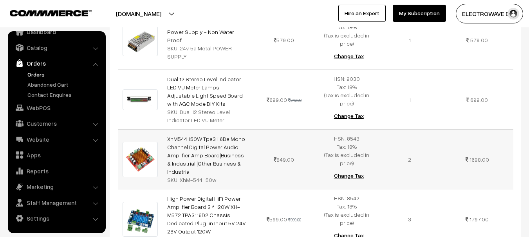
click at [168, 130] on td "XhM544 150W Tpa3116Da Mono Channel Digital Power Audio Amplifier Amp Board|Busi…" at bounding box center [207, 160] width 90 height 60
copy link "XhM544 150W Tpa3116Da Mono Channel Digital Power Audio"
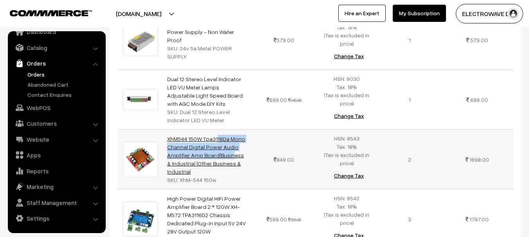
copy link "XhM544 150W Tpa3116Da Mono Channel Digital Power Audio Amplifie"
drag, startPoint x: 165, startPoint y: 114, endPoint x: 186, endPoint y: 128, distance: 25.2
click at [186, 130] on td "XhM544 150W Tpa3116Da Mono Channel Digital Power Audio Amplifier Amp Board|Busi…" at bounding box center [207, 160] width 90 height 60
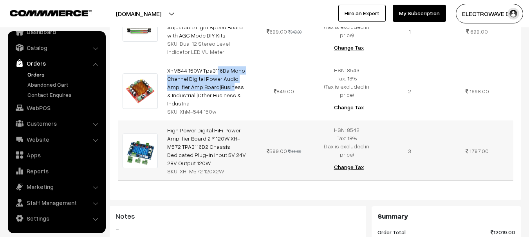
scroll to position [430, 0]
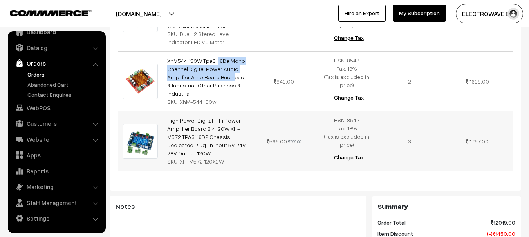
drag, startPoint x: 178, startPoint y: 134, endPoint x: 221, endPoint y: 135, distance: 43.4
click at [221, 158] on div "SKU: XH-M572 120X2W" at bounding box center [207, 162] width 81 height 8
copy div "XH-M572 120X2W"
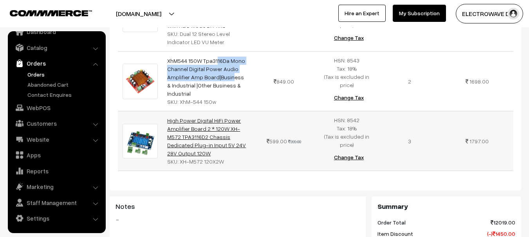
click at [218, 117] on link "High Power Digital HiFi Power Amplifier Board 2 * 120W XH-M572 TPA3116D2 Chassi…" at bounding box center [206, 137] width 79 height 40
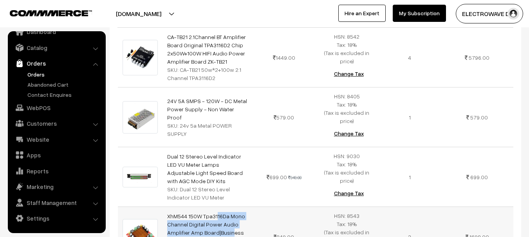
scroll to position [274, 0]
